Goal: Communication & Community: Answer question/provide support

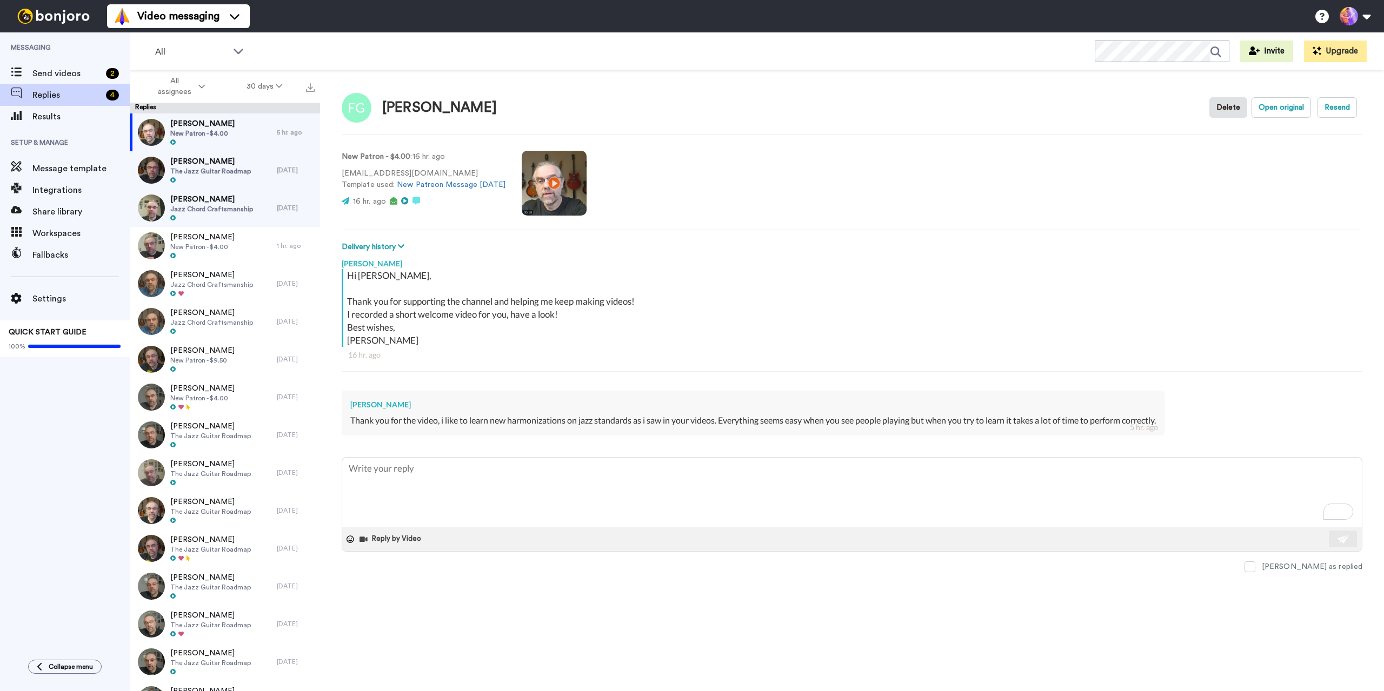
type textarea "x"
click at [515, 507] on textarea "To enrich screen reader interactions, please activate Accessibility in Grammarl…" at bounding box center [851, 492] width 1019 height 69
click at [515, 499] on textarea "To enrich screen reader interactions, please activate Accessibility in Grammarl…" at bounding box center [851, 492] width 1019 height 69
type textarea "G"
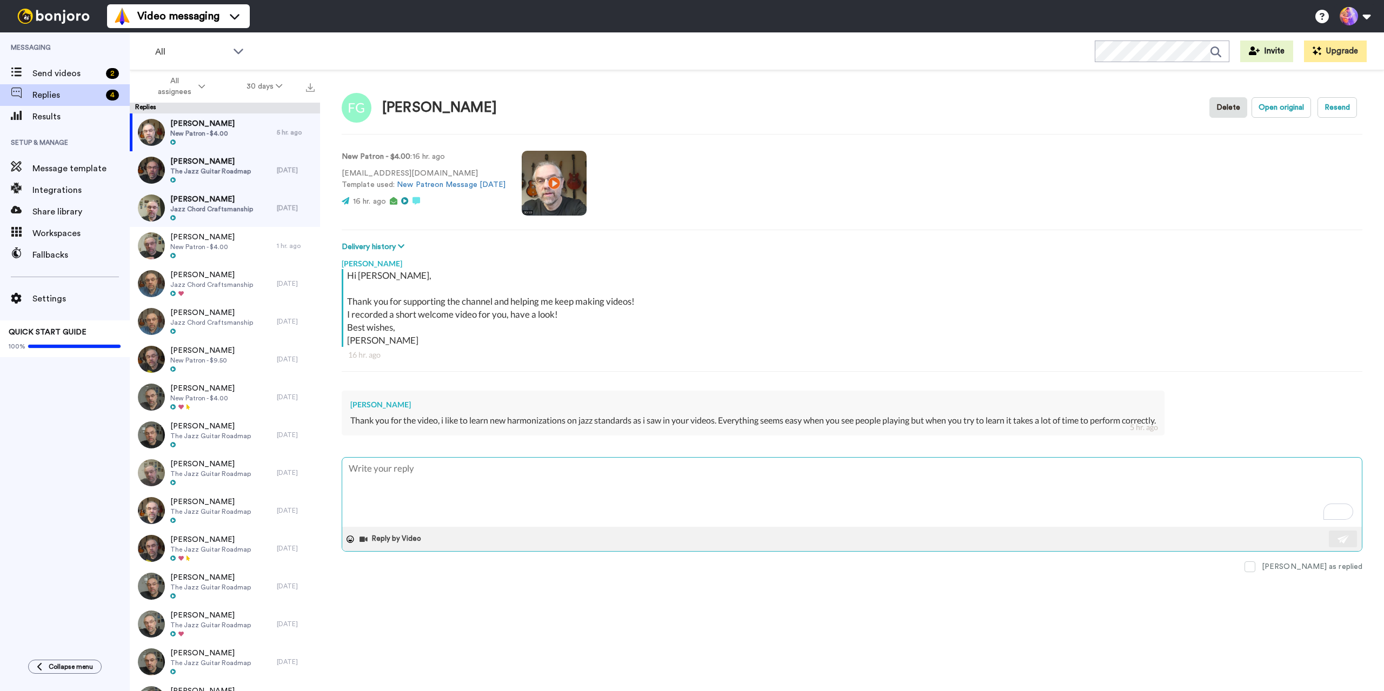
type textarea "x"
type textarea "Gr"
type textarea "x"
type textarea "Gre"
type textarea "x"
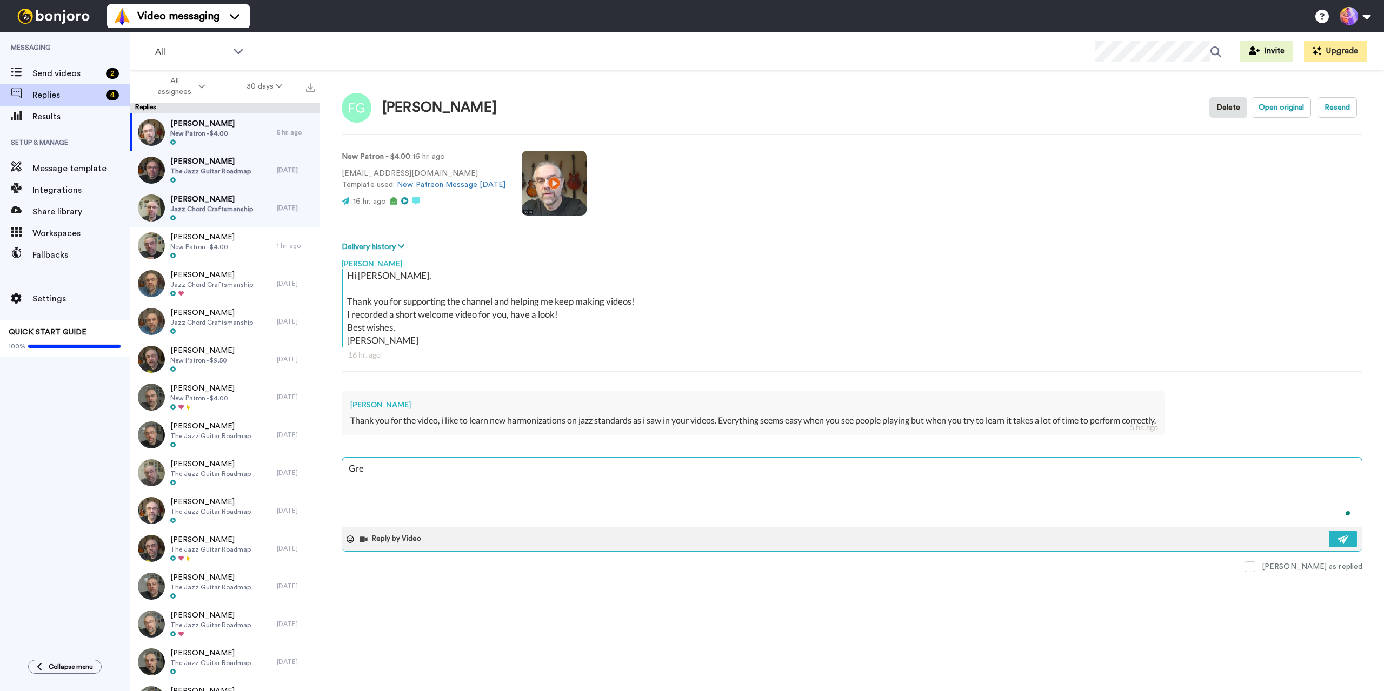
type textarea "Grea"
type textarea "x"
type textarea "Great"
type textarea "x"
type textarea "Great!"
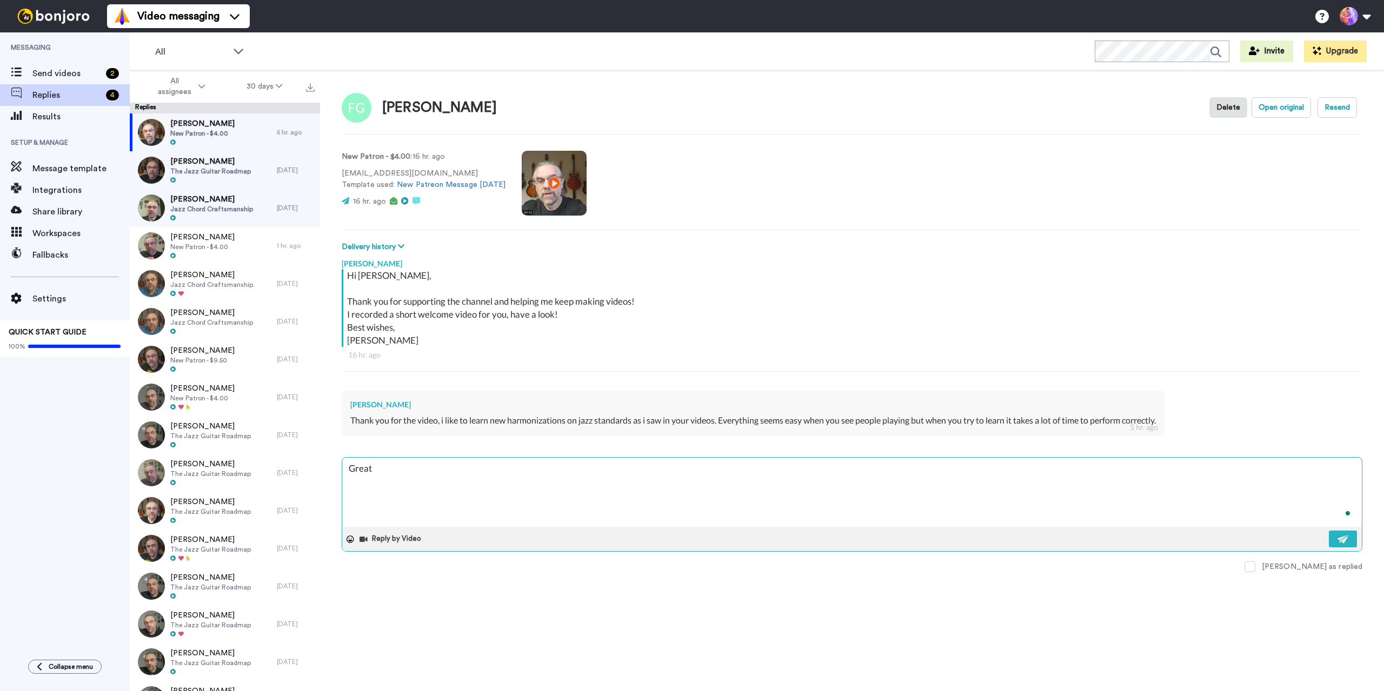
type textarea "x"
type textarea "Great!"
type textarea "x"
type textarea "Great! T"
type textarea "x"
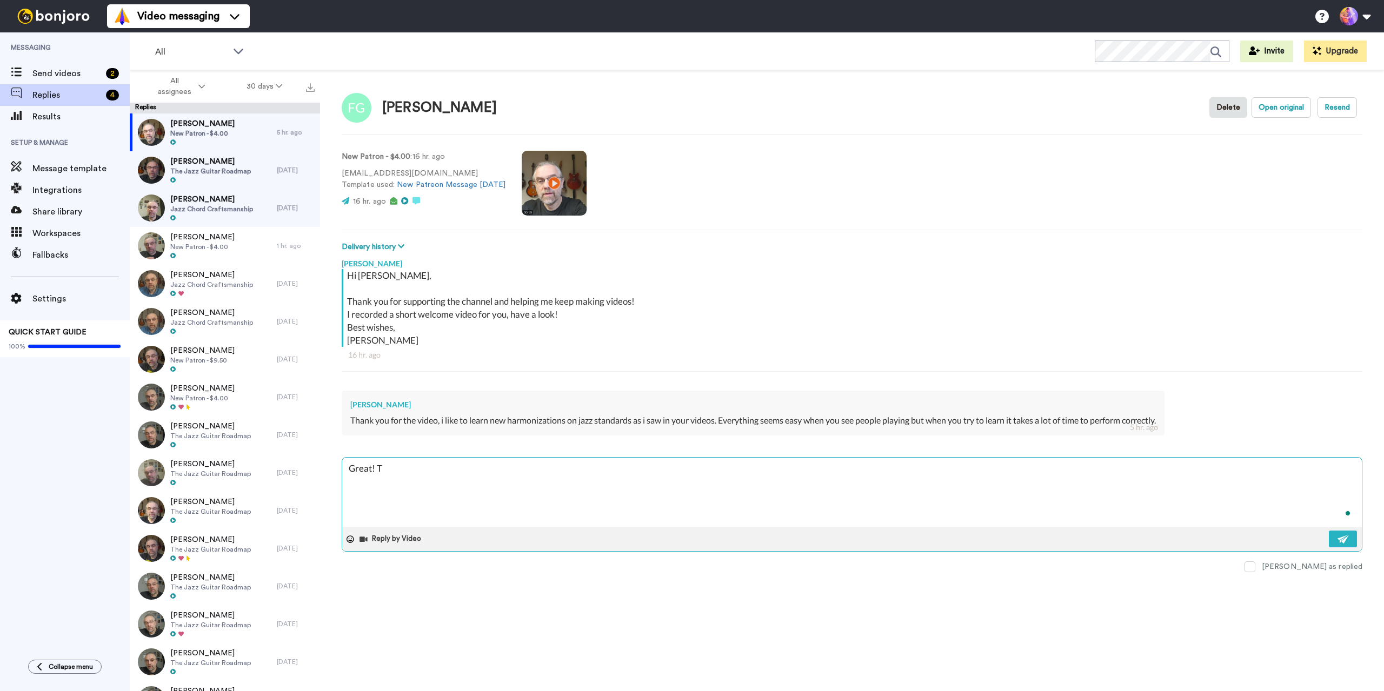
type textarea "Great! Th"
type textarea "x"
type textarea "Great! The"
type textarea "x"
type textarea "Great! Ther"
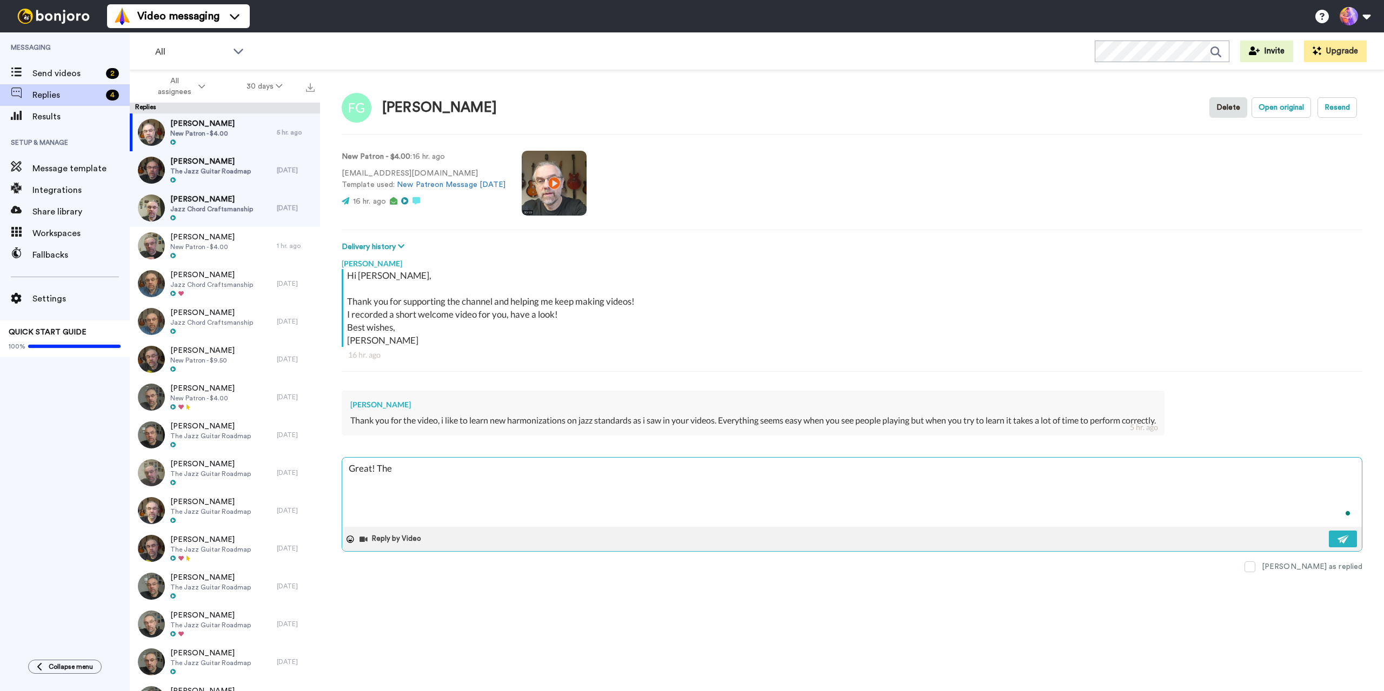
type textarea "x"
type textarea "Great! There"
type textarea "x"
type textarea "Great! There"
type textarea "x"
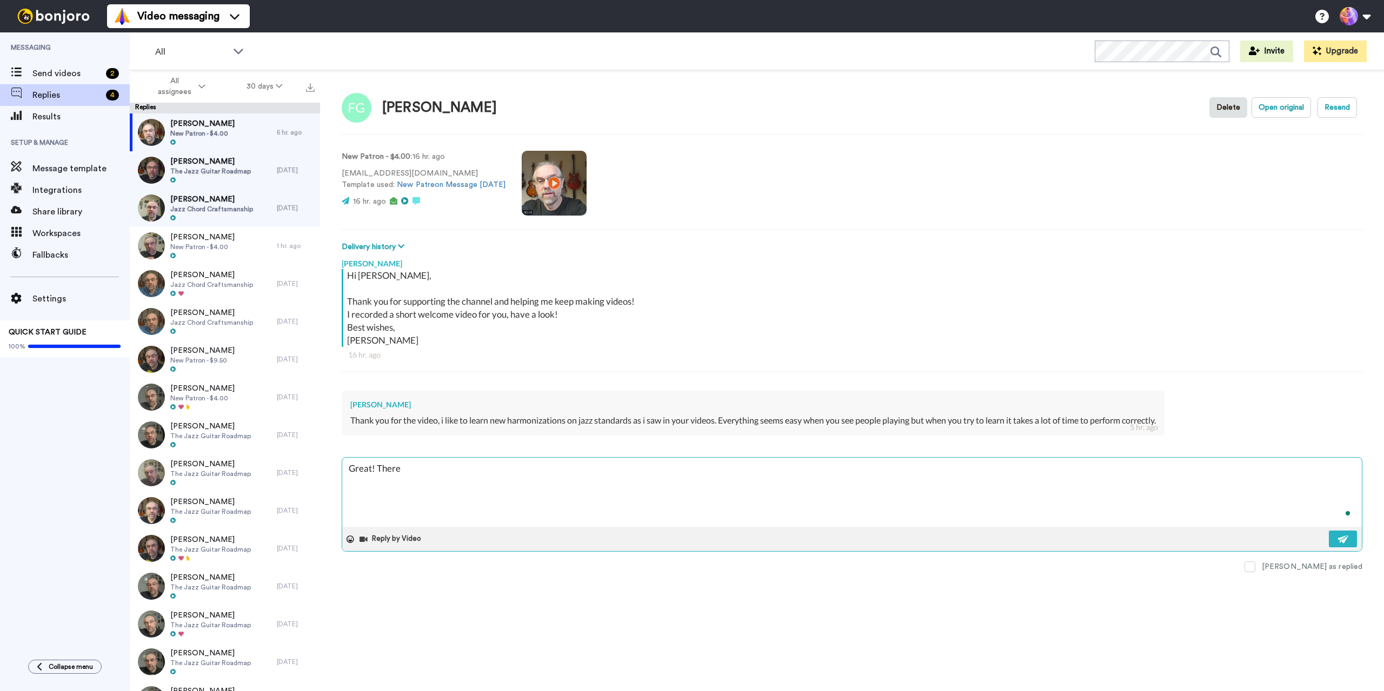
type textarea "Great! There a"
type textarea "x"
type textarea "Great! There ar"
type textarea "x"
type textarea "Great! There are"
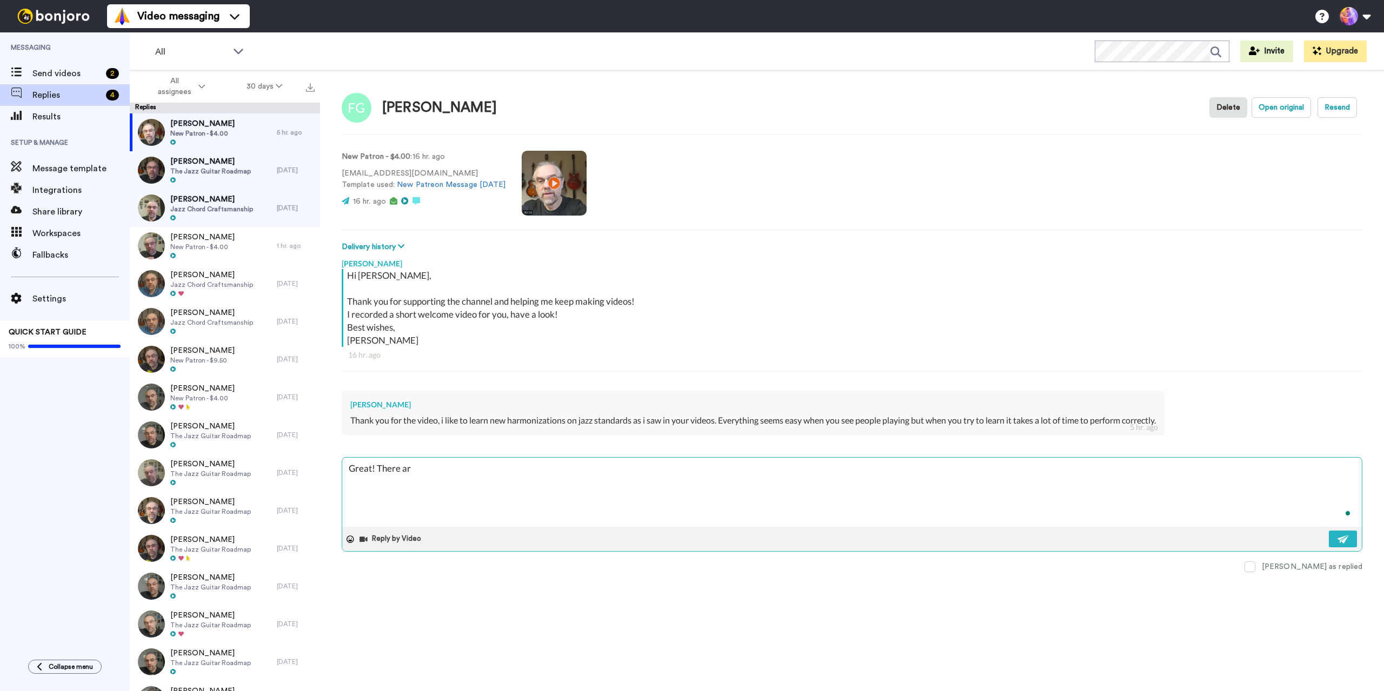
type textarea "x"
type textarea "Great! There are"
type textarea "x"
type textarea "Great! There are a"
type textarea "x"
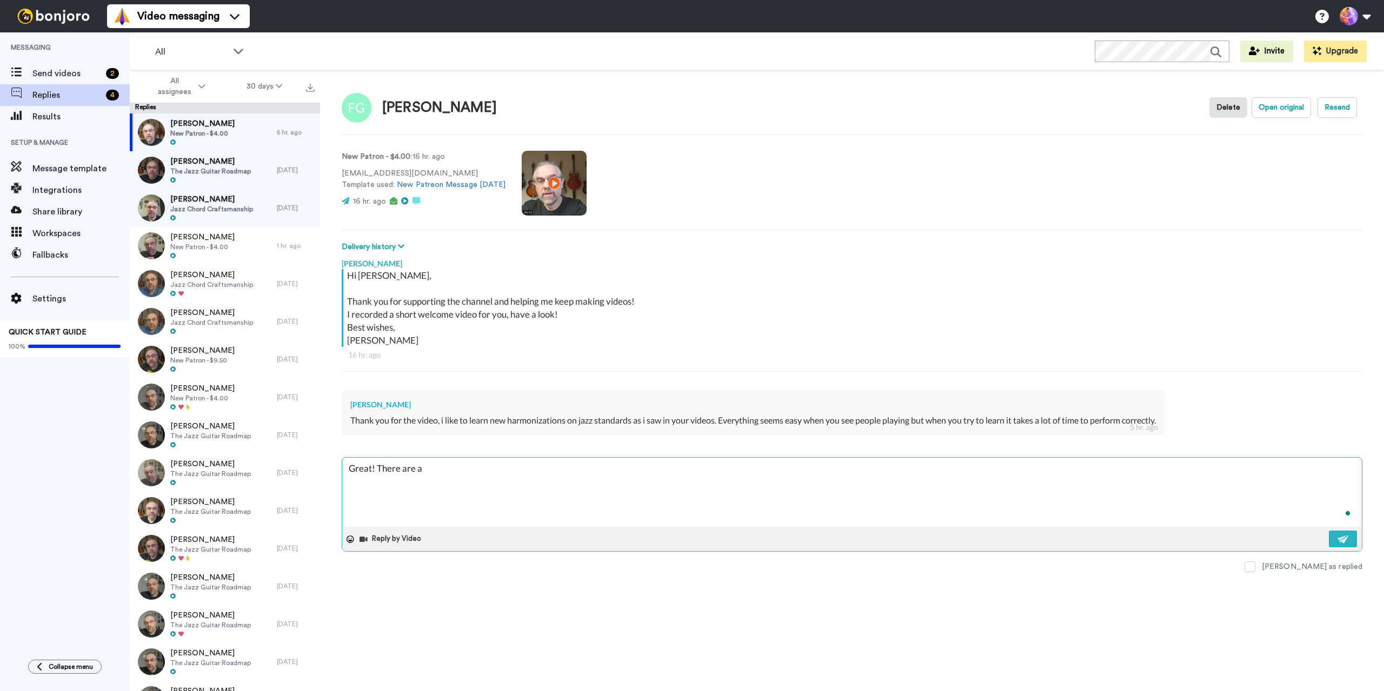
type textarea "Great! There are a"
type textarea "x"
type textarea "Great! There are a L"
type textarea "x"
type textarea "Great! There are a LO"
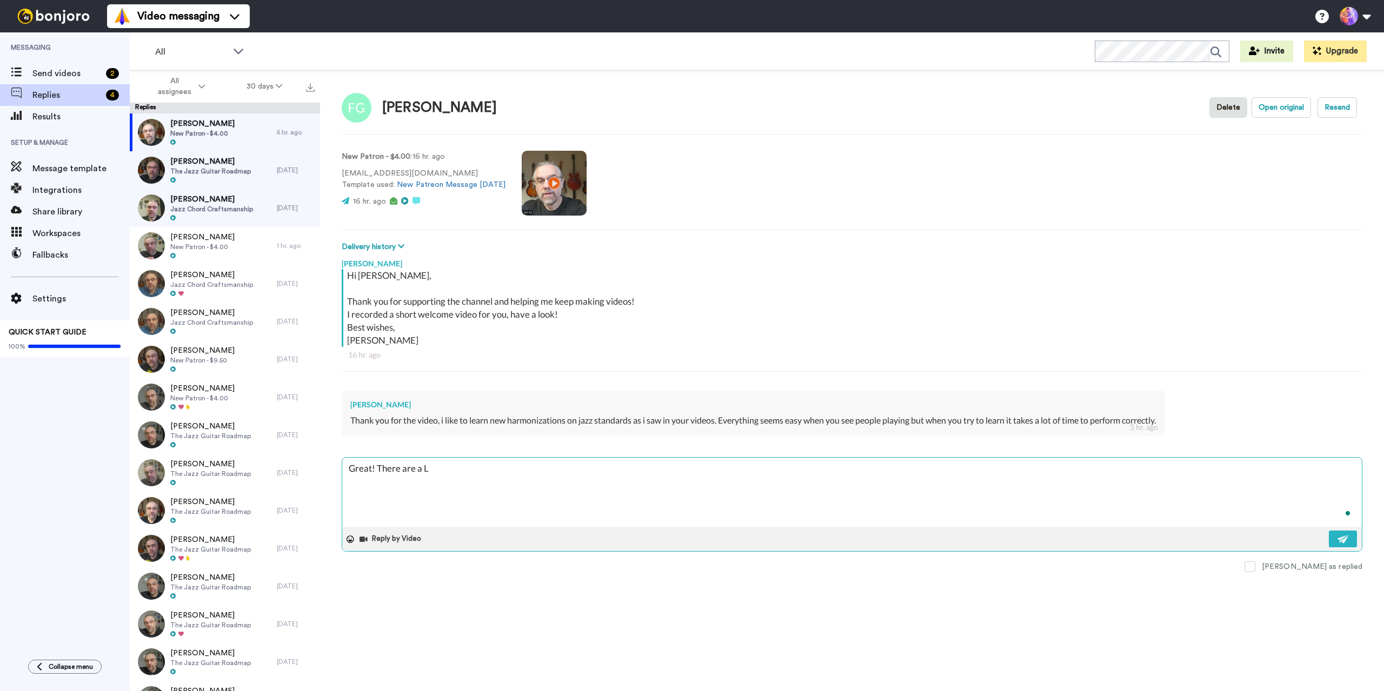
type textarea "x"
type textarea "Great! There are a LOT"
type textarea "x"
type textarea "Great! There are a LOT"
type textarea "x"
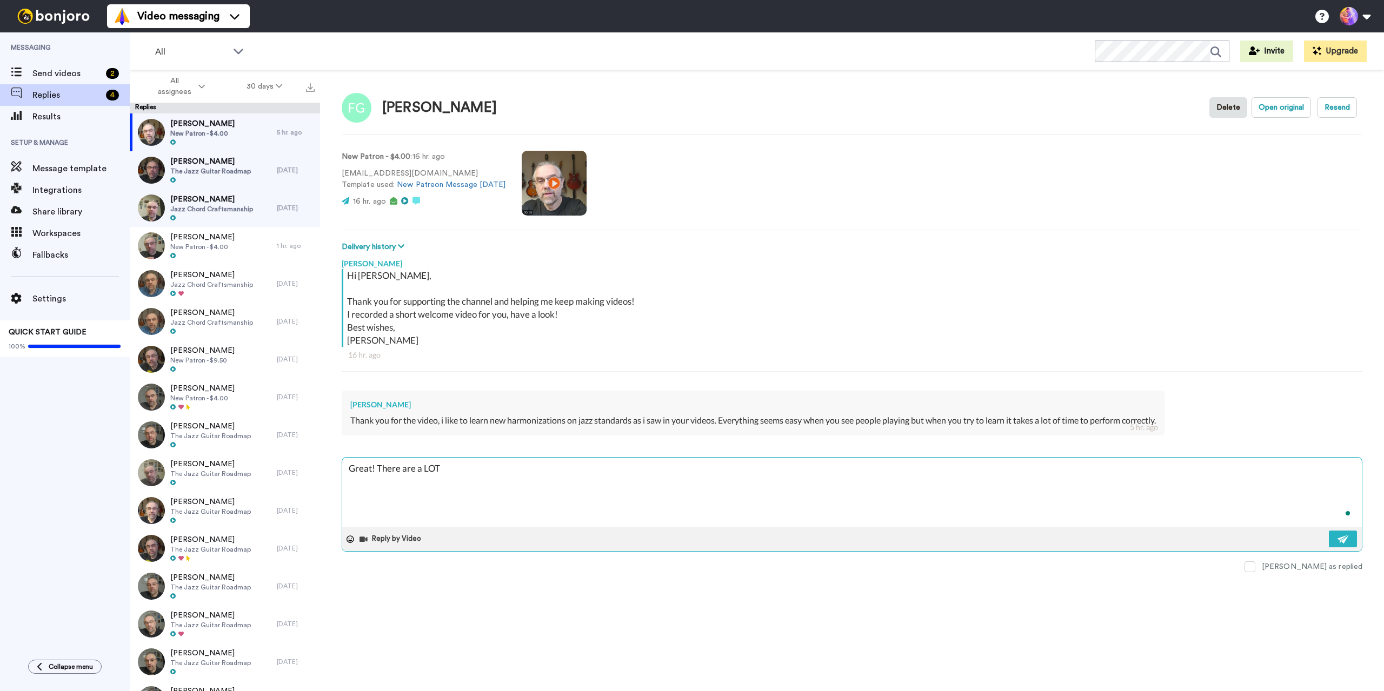
type textarea "Great! There are a LOT o"
type textarea "x"
type textarea "Great! There are a LOT of"
type textarea "x"
type textarea "Great! There are a LOT of"
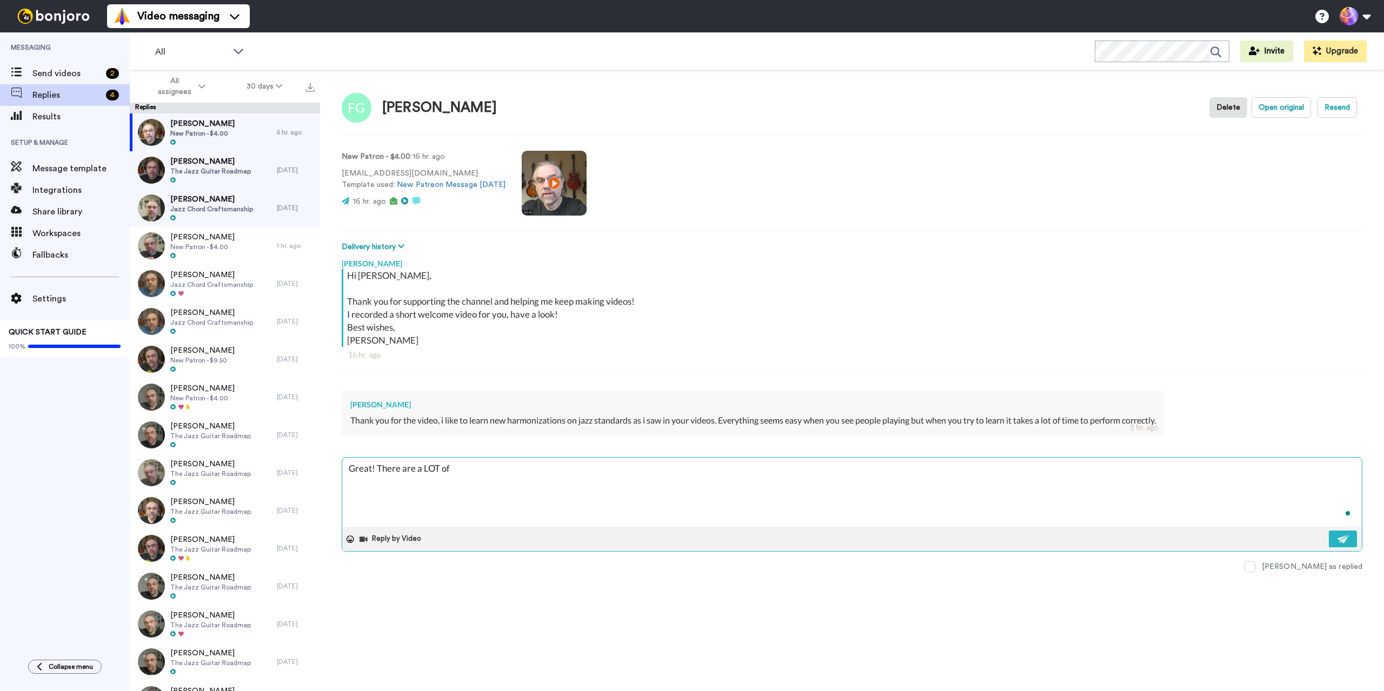
type textarea "x"
type textarea "Great! There are a LOT of e"
type textarea "x"
type textarea "Great! There are a LOT of ex"
type textarea "x"
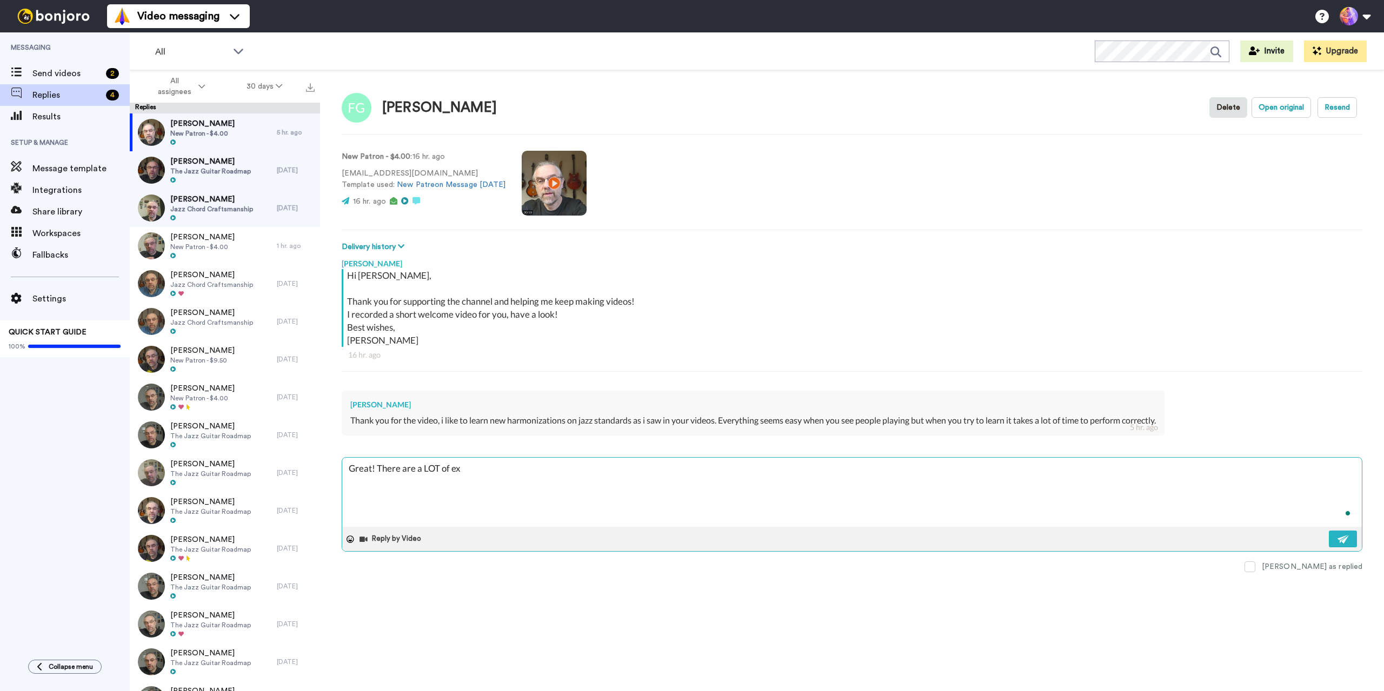
type textarea "Great! There are a LOT of exa"
type textarea "x"
type textarea "Great! There are a LOT of exam"
type textarea "x"
type textarea "Great! There are a LOT of examp"
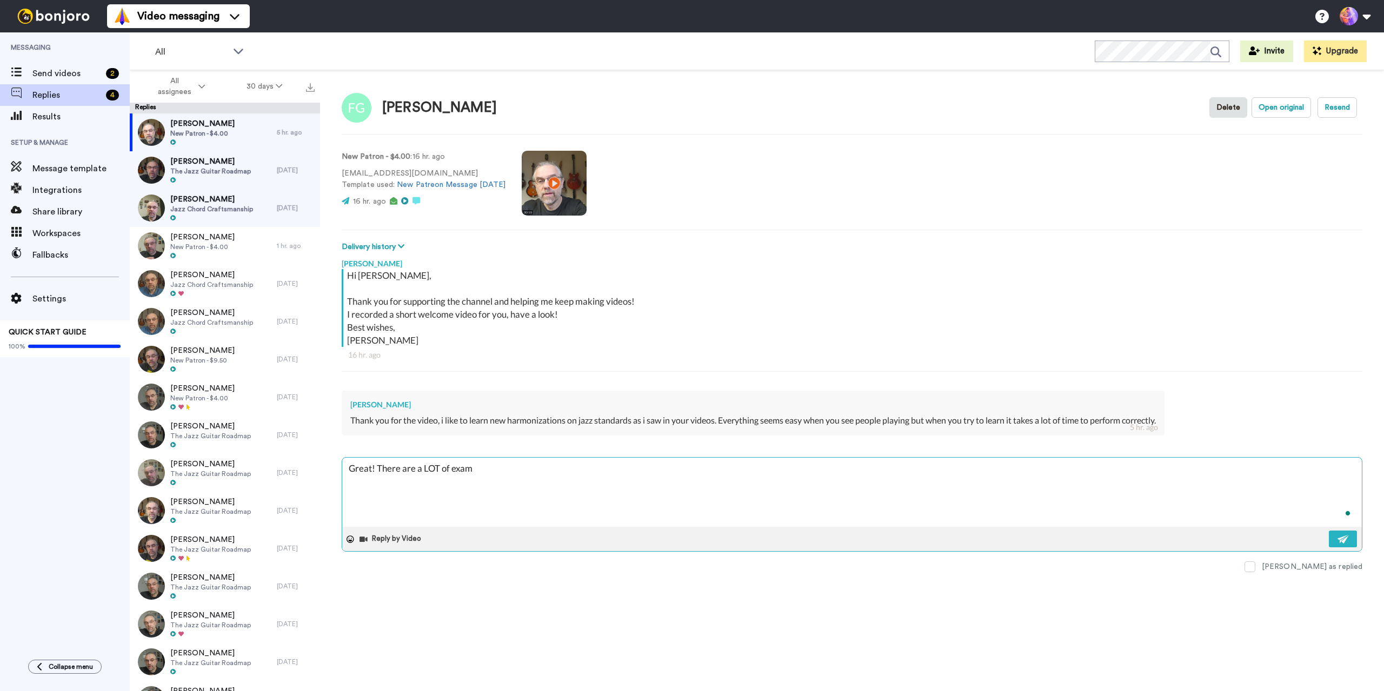
type textarea "x"
type textarea "Great! There are a LOT of exampl"
type textarea "x"
type textarea "Great! There are a LOT of example"
type textarea "x"
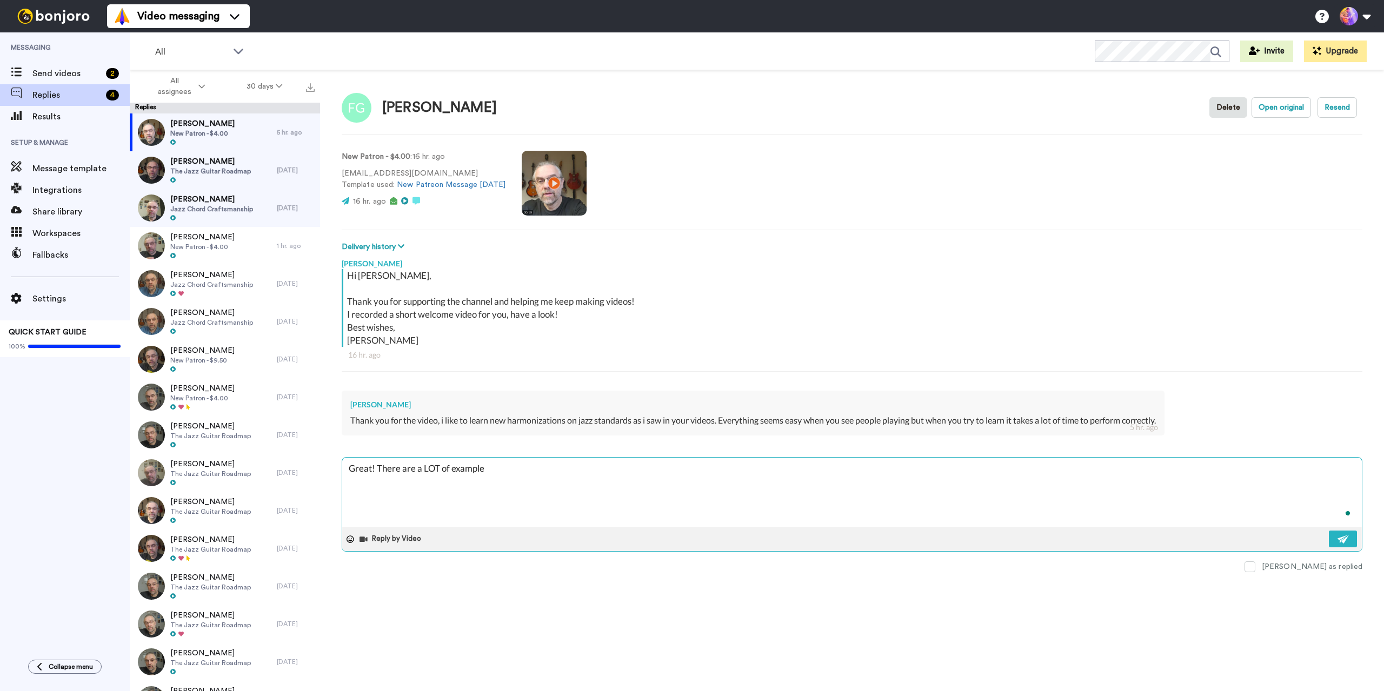
type textarea "Great! There are a LOT of examples"
type textarea "x"
type textarea "Great! There are a LOT of examples"
type textarea "x"
type textarea "Great! There are a LOT of examples i"
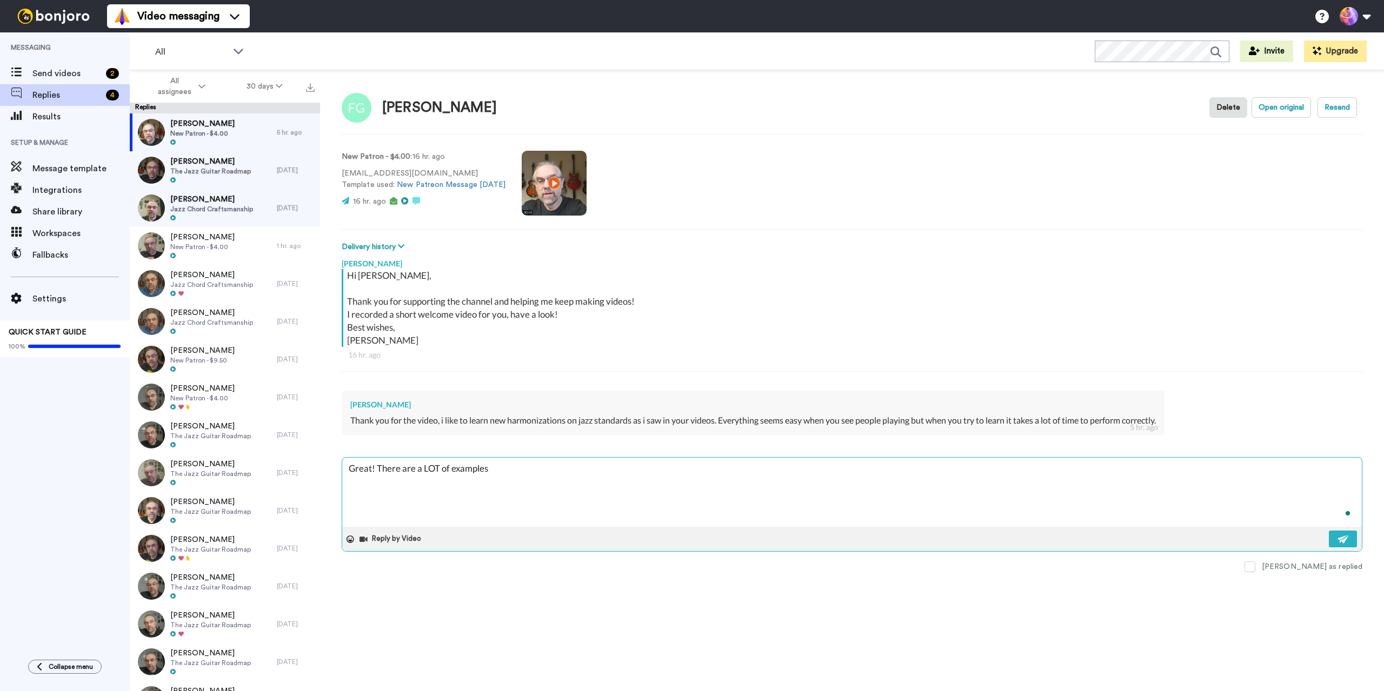
type textarea "x"
type textarea "Great! There are a LOT of examples in"
type textarea "x"
type textarea "Great! There are a LOT of examples in"
type textarea "x"
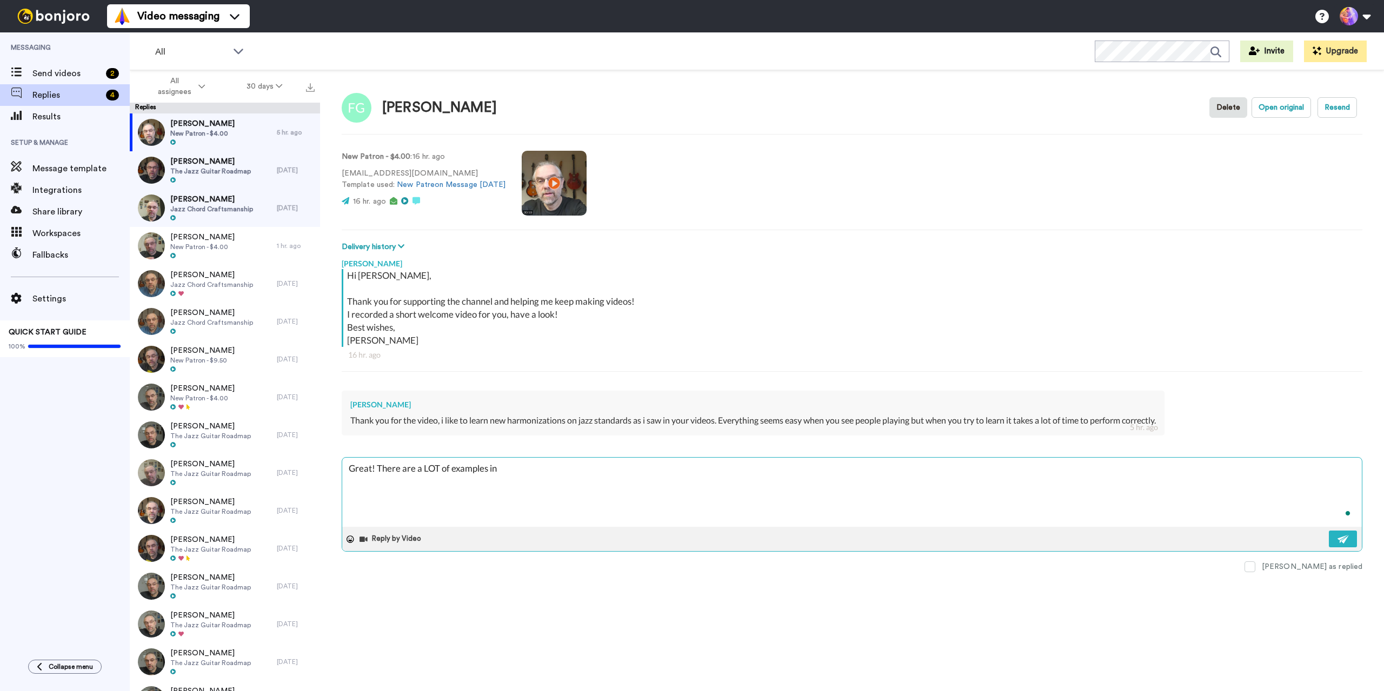
type textarea "Great! There are a LOT of examples in t"
type textarea "x"
type textarea "Great! There are a LOT of examples in th"
type textarea "x"
type textarea "Great! There are a LOT of examples in the"
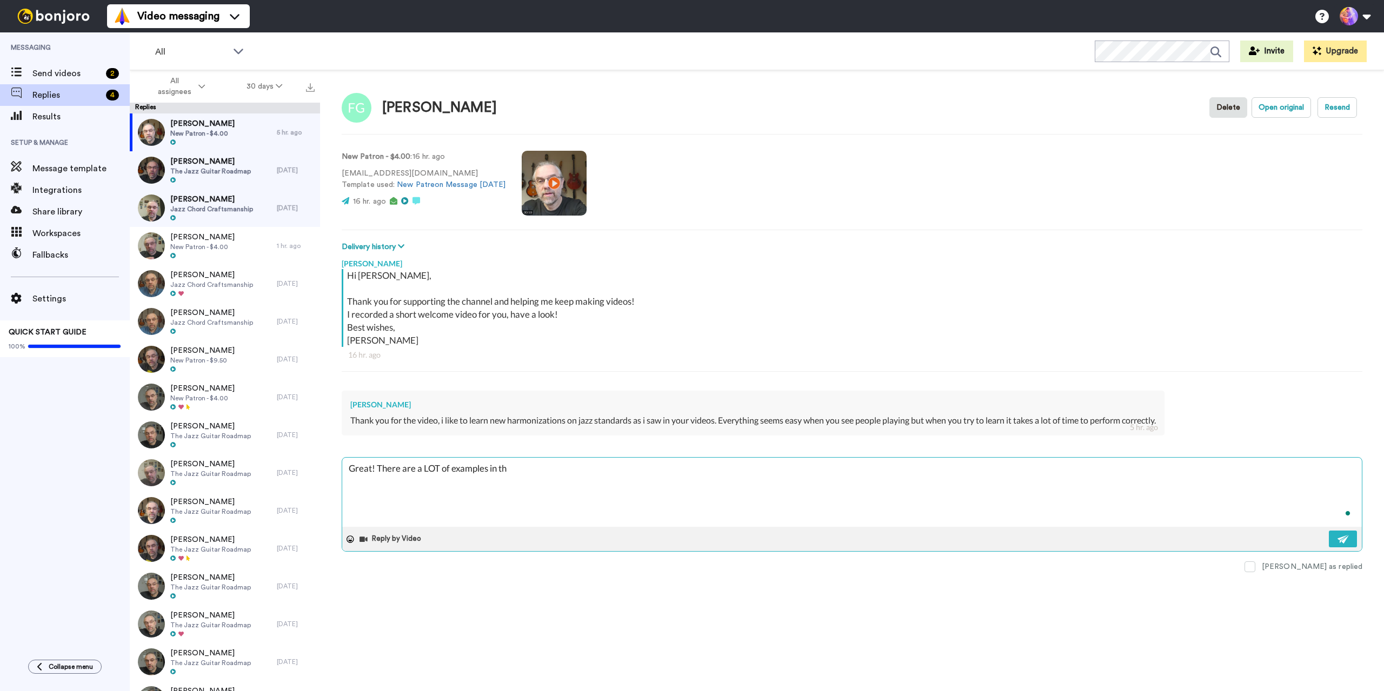
type textarea "x"
type textarea "Great! There are a LOT of examples in the"
type textarea "x"
type textarea "Great! There are a LOT of examples in the"
type textarea "x"
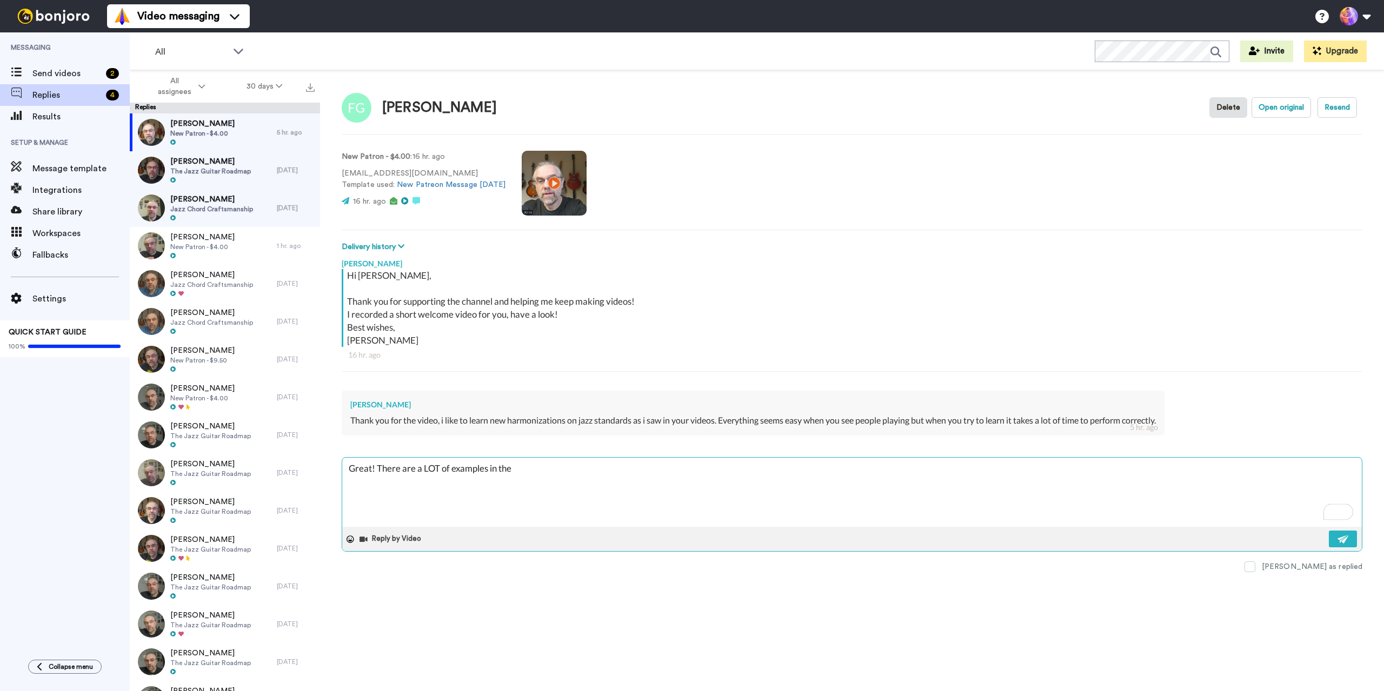
type textarea "Great! There are a LOT of examples in th"
type textarea "x"
type textarea "Great! There are a LOT of examples in the"
type textarea "x"
type textarea "Great! There are a LOT of examples in the"
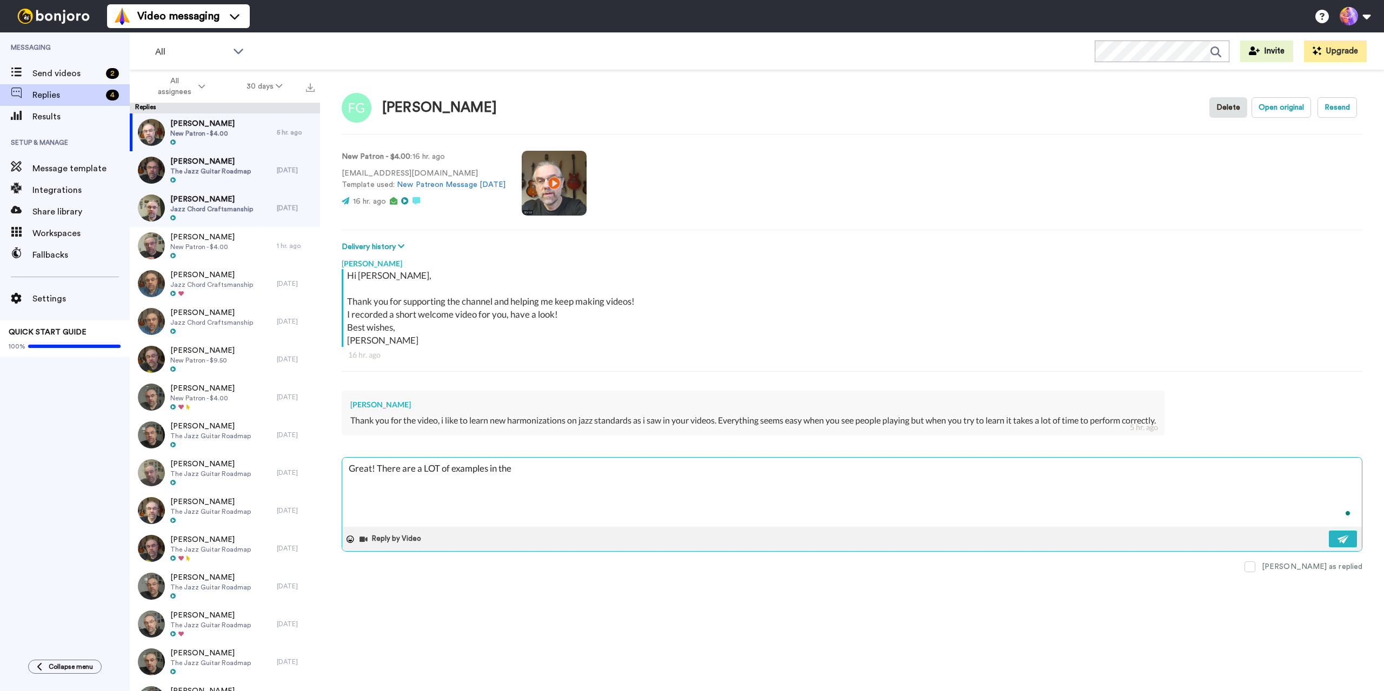
type textarea "x"
type textarea "Great! There are a LOT of examples in the F"
type textarea "x"
type textarea "Great! There are a LOT of examples in the Fr"
type textarea "x"
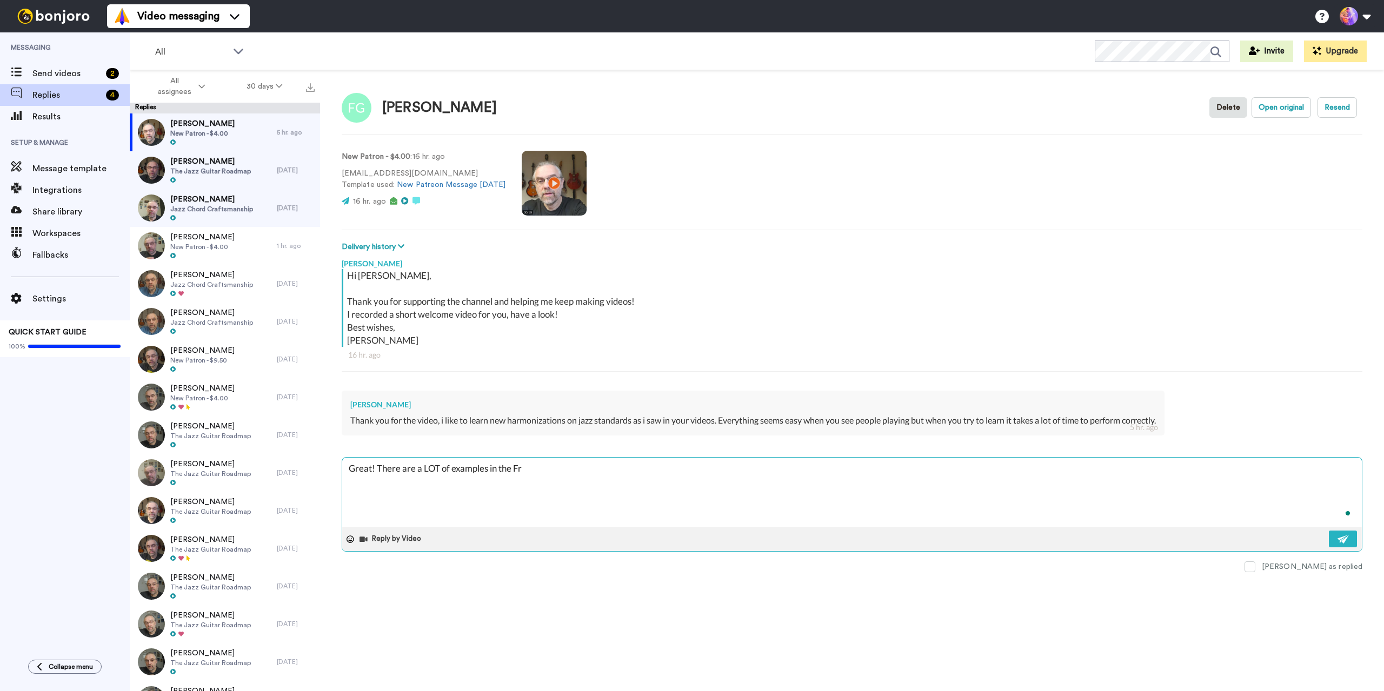
type textarea "Great! There are a LOT of examples in the Fri"
type textarea "x"
type textarea "Great! There are a LOT of examples in the Frid"
type textarea "x"
type textarea "Great! There are a LOT of examples in the Frida"
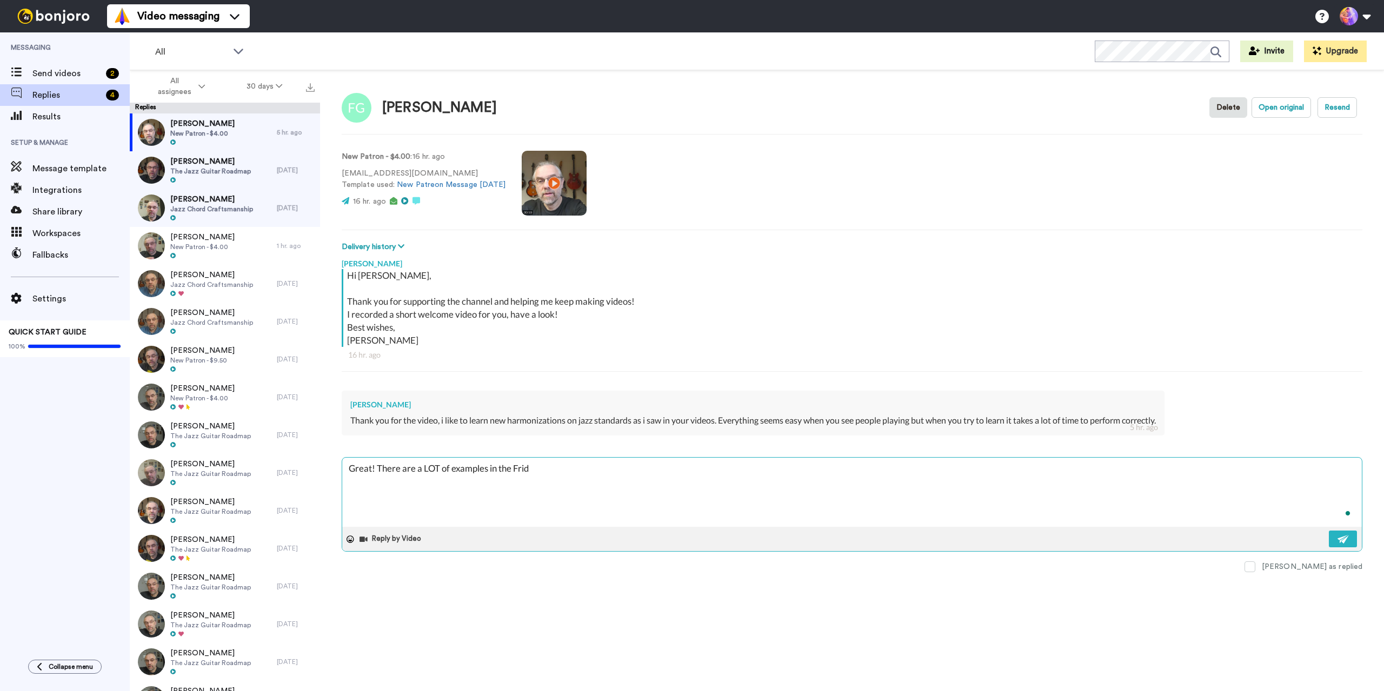
type textarea "x"
type textarea "Great! There are a LOT of examples in the Friday"
type textarea "x"
type textarea "Great! There are a LOT of examples in the Friday"
type textarea "x"
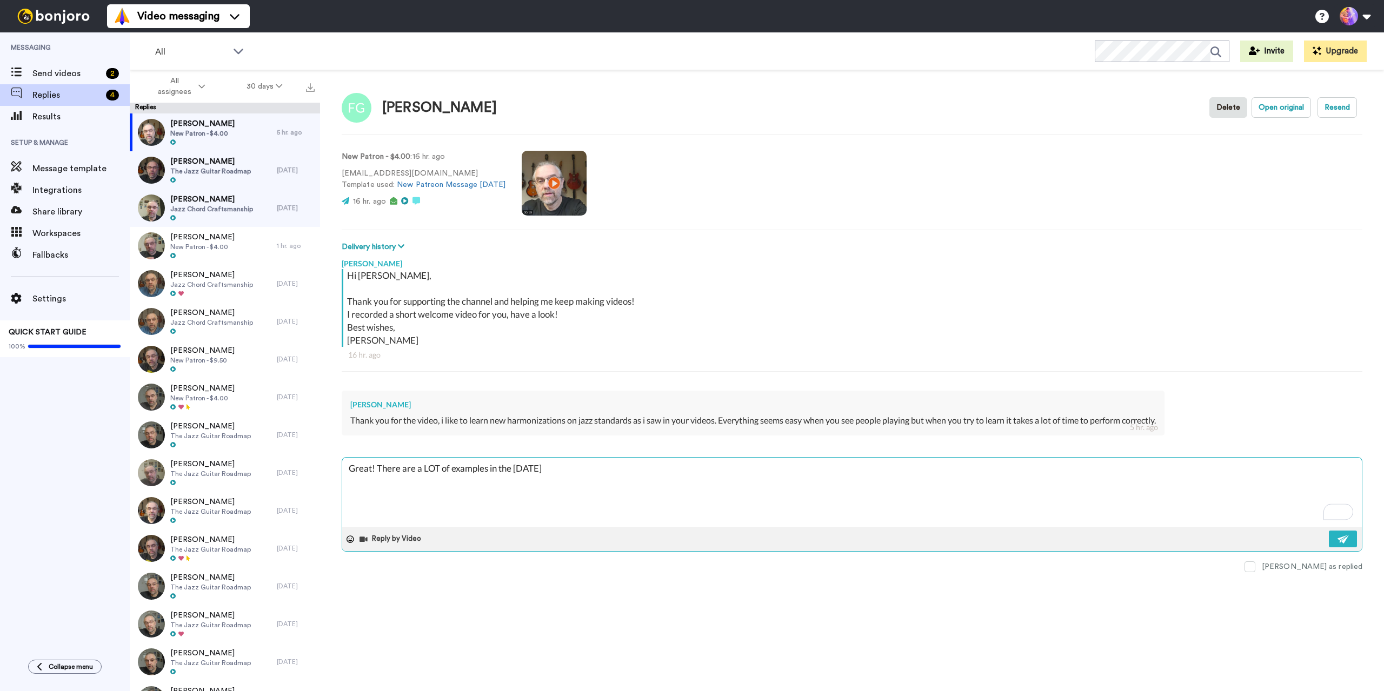
type textarea "Great! There are a LOT of examples in the Friday C"
type textarea "x"
type textarea "Great! There are a LOT of examples in the Friday Co"
type textarea "x"
type textarea "Great! There are a LOT of examples in the Friday Col"
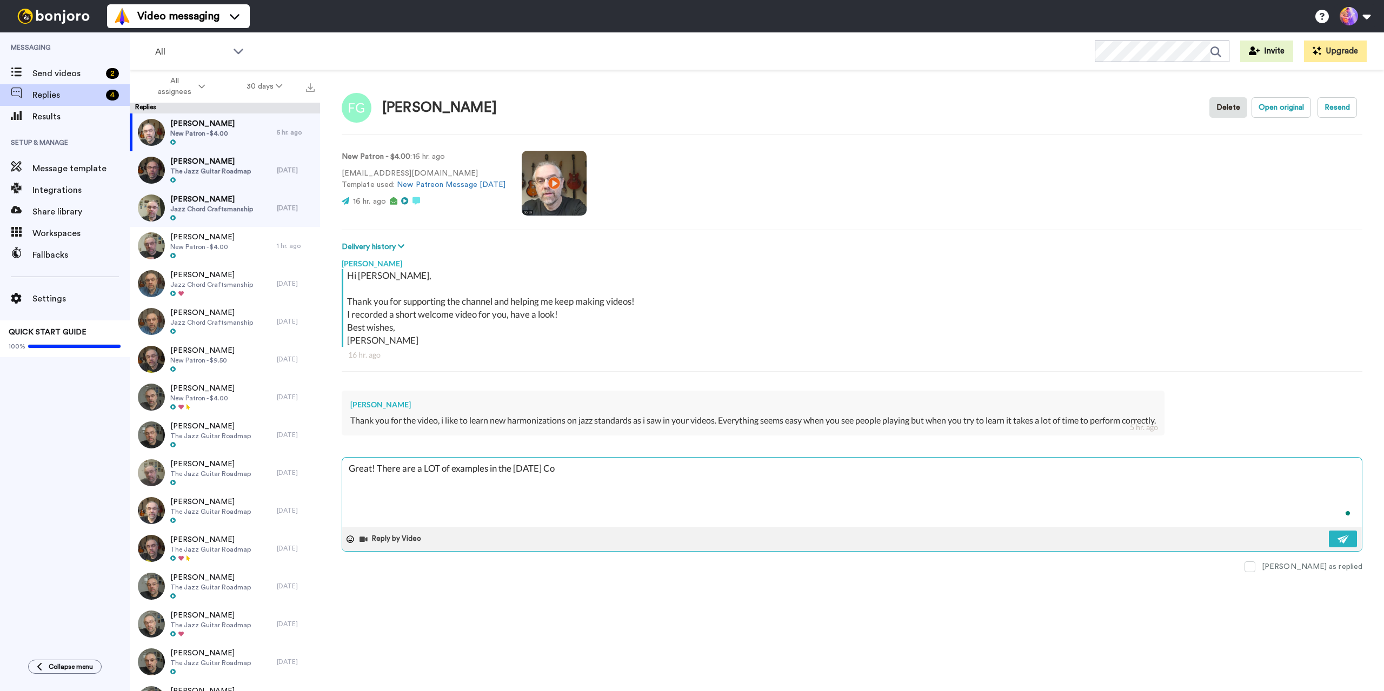
type textarea "x"
type textarea "Great! There are a LOT of examples in the Friday Coll"
type textarea "x"
type textarea "Great! There are a LOT of examples in the Friday Colle"
type textarea "x"
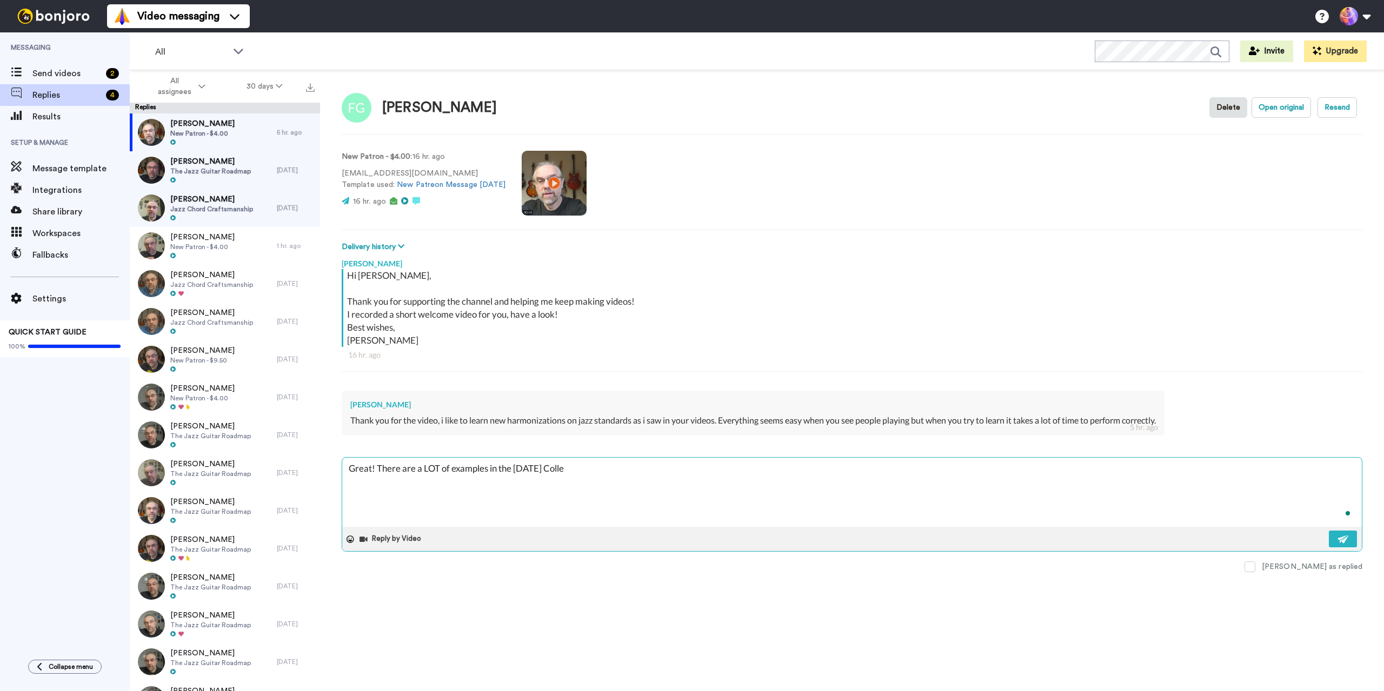
type textarea "Great! There are a LOT of examples in the Friday Collec"
type textarea "x"
type textarea "Great! There are a LOT of examples in the Friday Colleci"
type textarea "x"
type textarea "Great! There are a LOT of examples in the Friday Collecio"
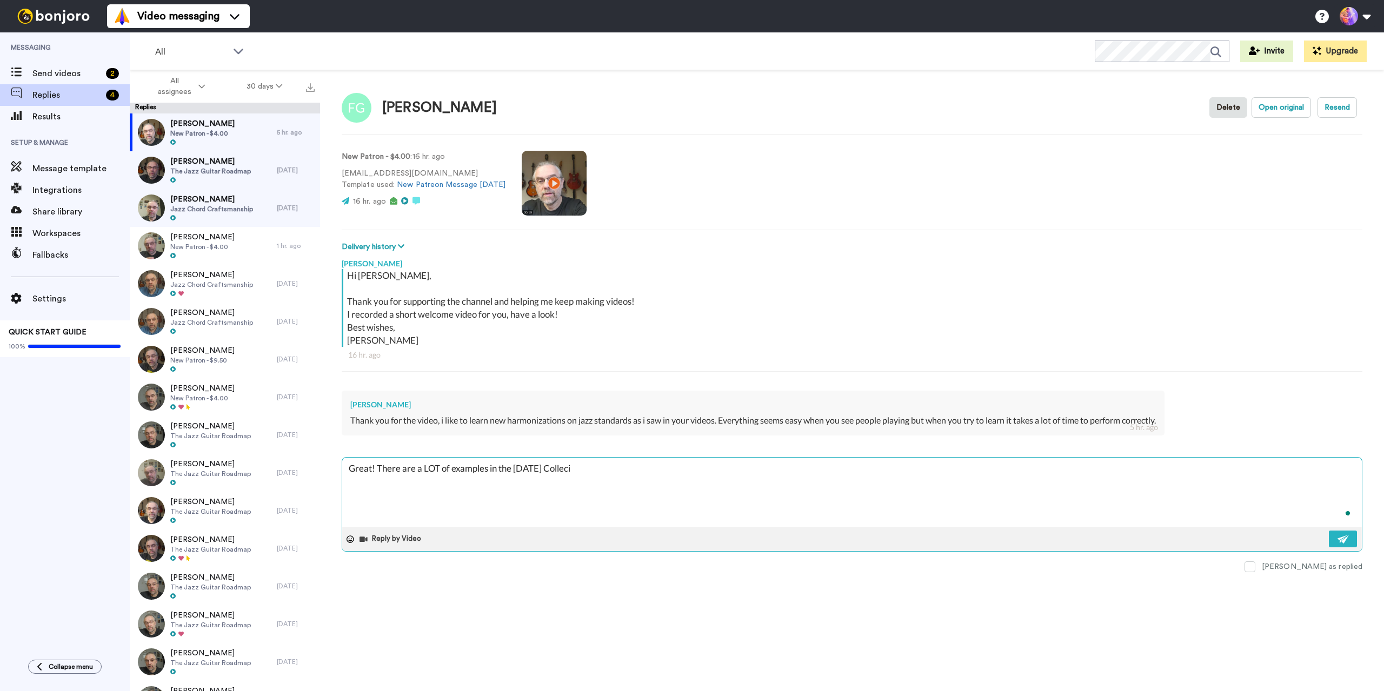
type textarea "x"
type textarea "Great! There are a LOT of examples in the Friday Collecion"
type textarea "x"
type textarea "Great! There are a LOT of examples in the Friday Collecions"
type textarea "x"
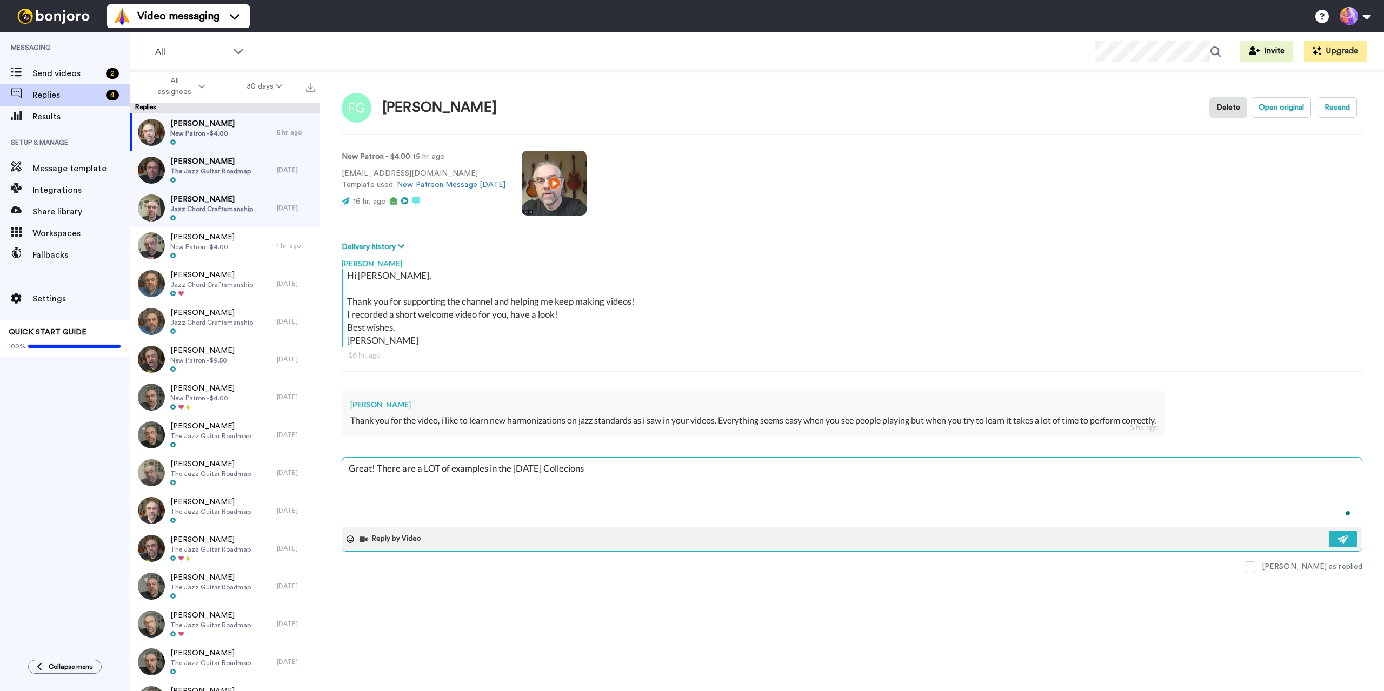
type textarea "Great! There are a LOT of examples in the Friday Collecion"
type textarea "x"
type textarea "Great! There are a LOT of examples in the Friday Collecio"
type textarea "x"
type textarea "Great! There are a LOT of examples in the Friday Colleci"
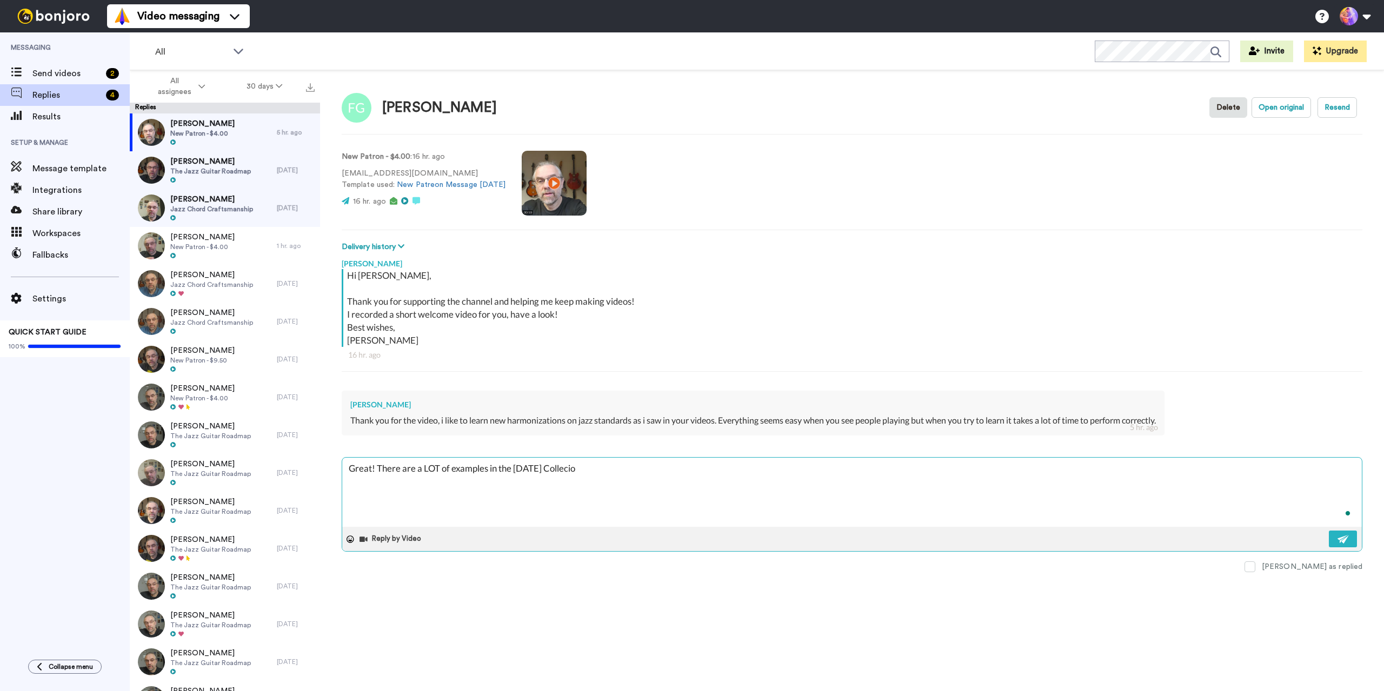
type textarea "x"
type textarea "Great! There are a LOT of examples in the Friday Collec"
type textarea "x"
type textarea "Great! There are a LOT of examples in the Friday Collect"
type textarea "x"
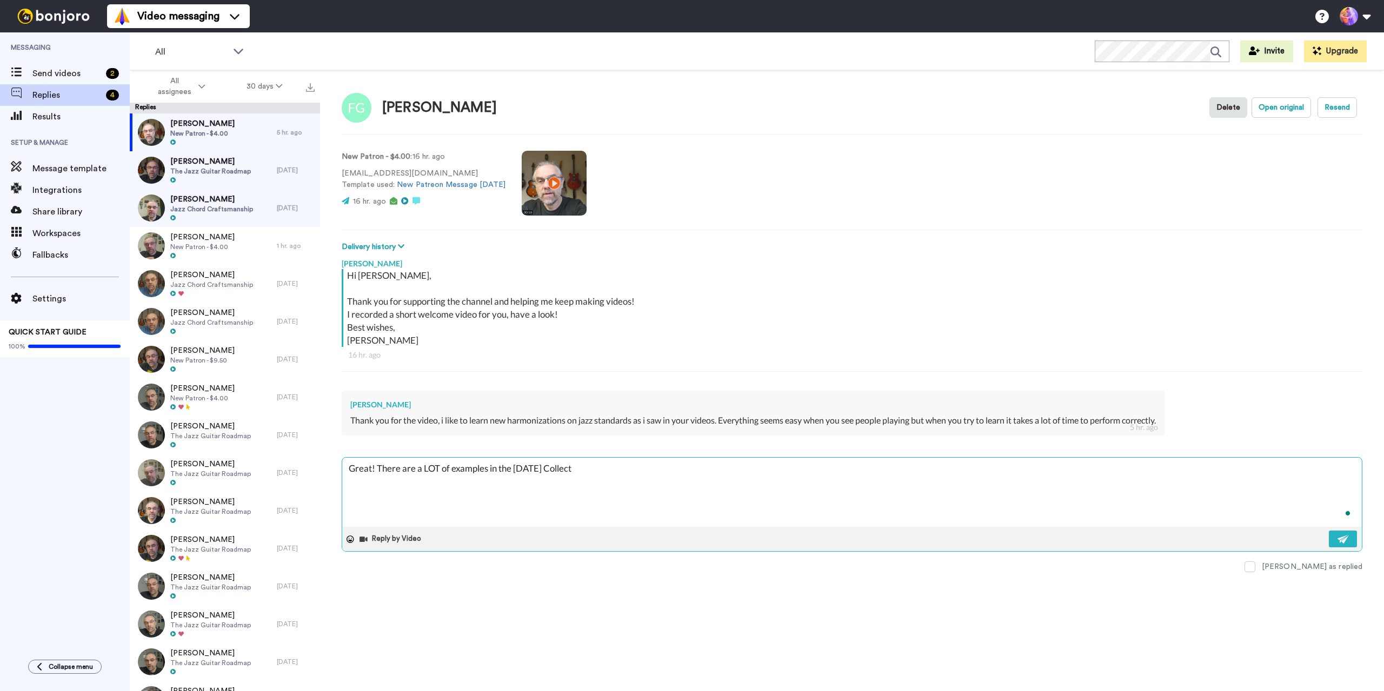
type textarea "Great! There are a LOT of examples in the Friday Collecti"
type textarea "x"
type textarea "Great! There are a LOT of examples in the Friday Collectio"
type textarea "x"
type textarea "Great! There are a LOT of examples in the Friday Collection"
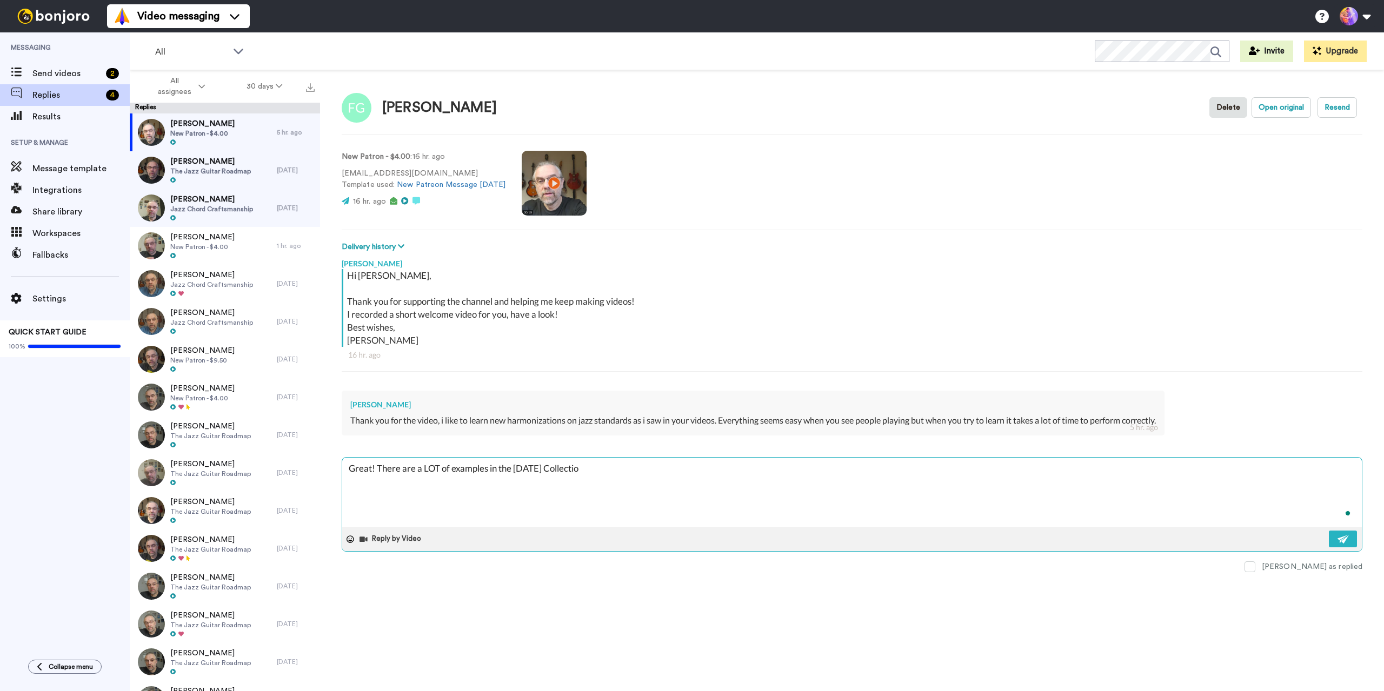
type textarea "x"
type textarea "Great! There are a LOT of examples in the Friday Collection"
type textarea "x"
type textarea "Great! There are a LOT of examples in the Friday Collection 🙂"
type textarea "x"
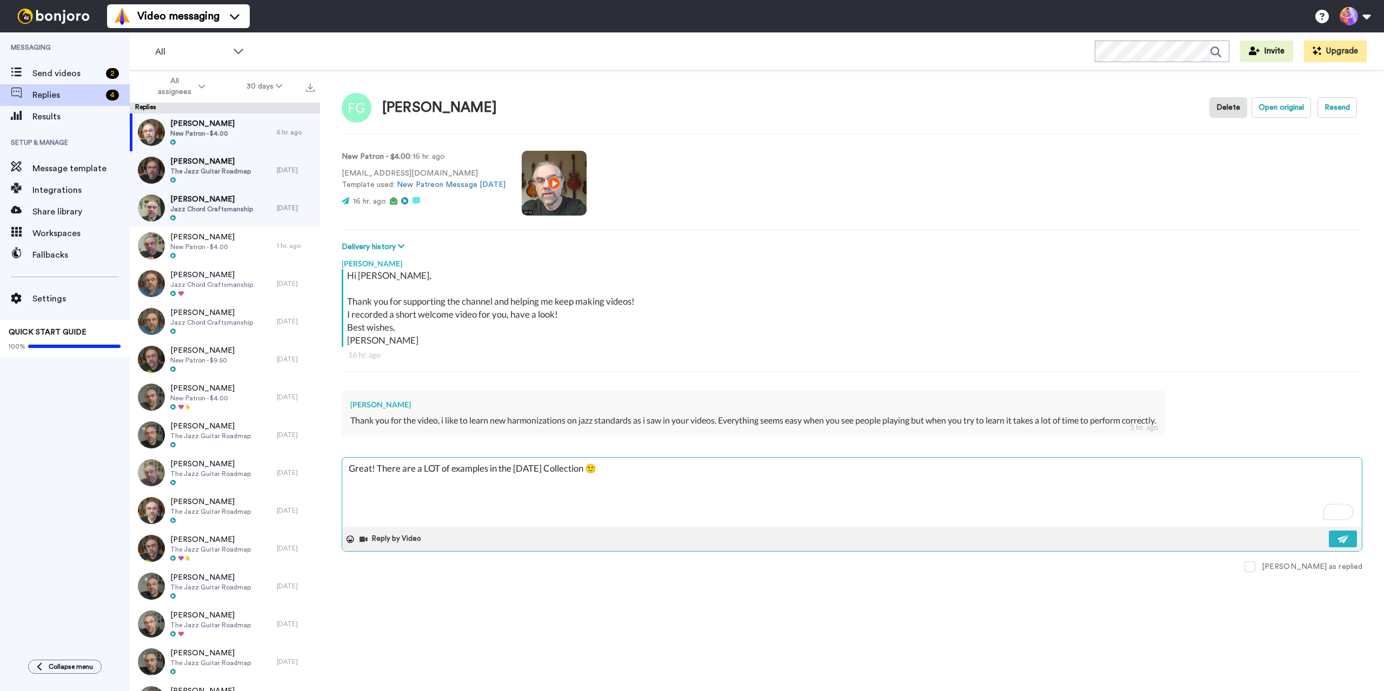
type textarea "Great! There are a LOT of examples in the Friday Collection 🙂"
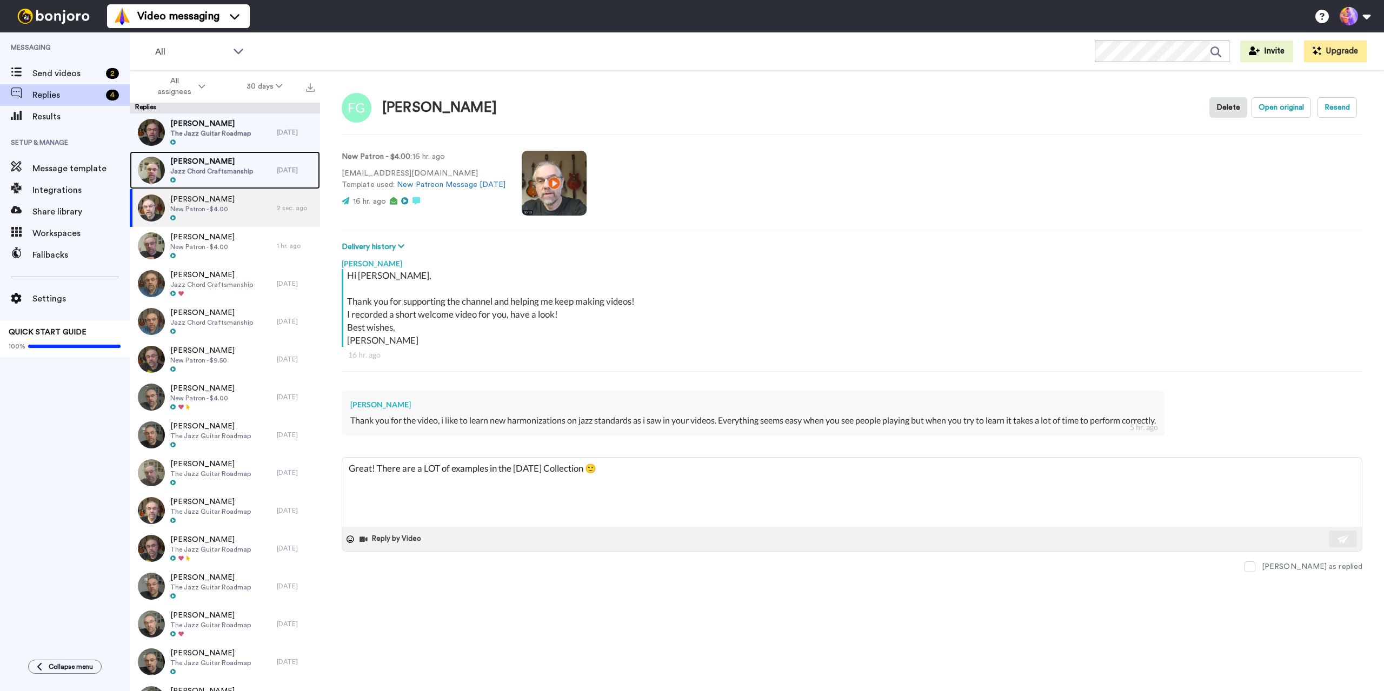
click at [188, 155] on div "Phil DeRosier Jazz Chord Craftsmanship" at bounding box center [203, 170] width 147 height 38
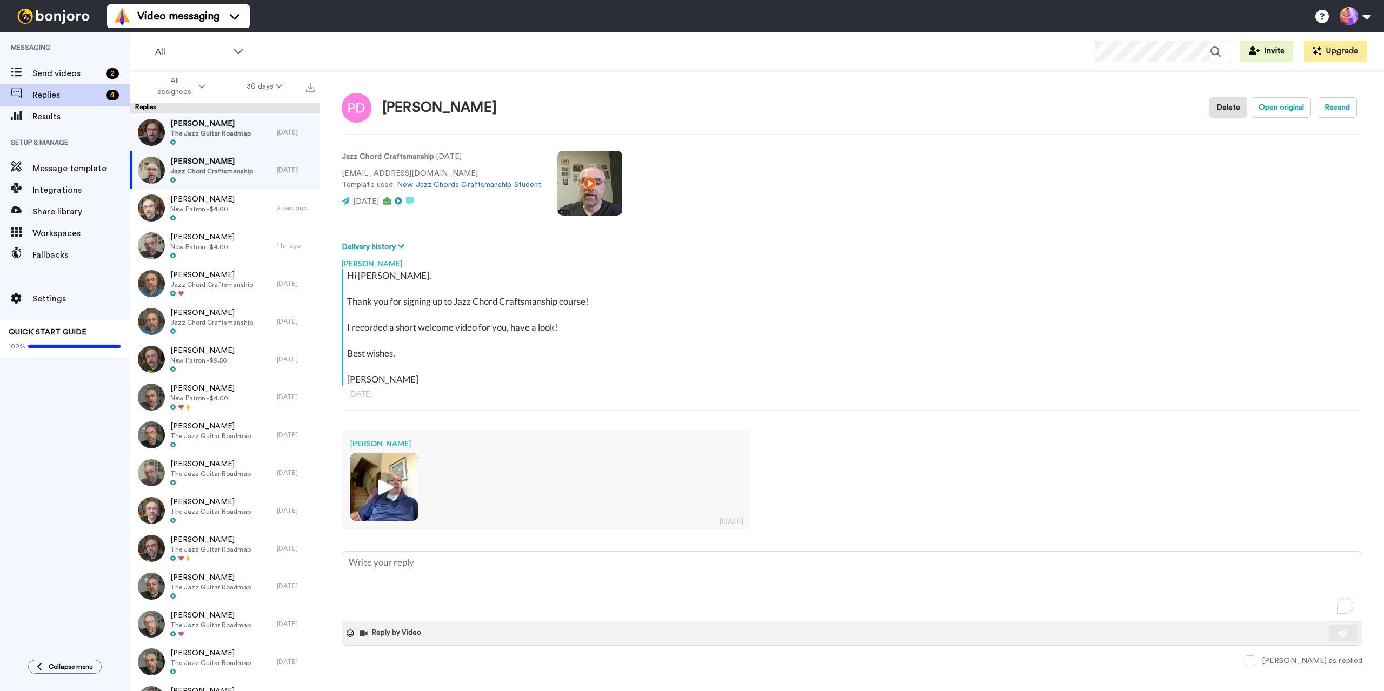
click at [202, 122] on span "Marco Baggio" at bounding box center [210, 123] width 81 height 11
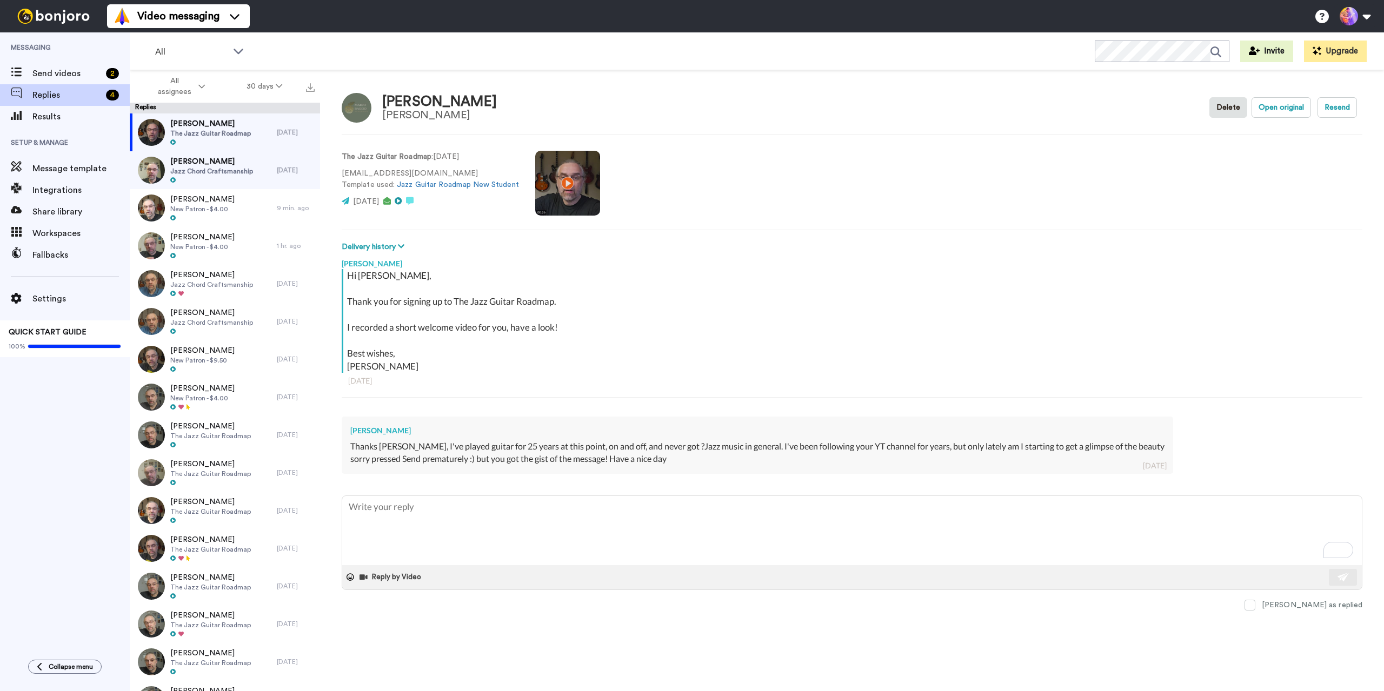
type textarea "x"
click at [43, 74] on span "Send videos" at bounding box center [66, 73] width 69 height 13
